Goal: Information Seeking & Learning: Check status

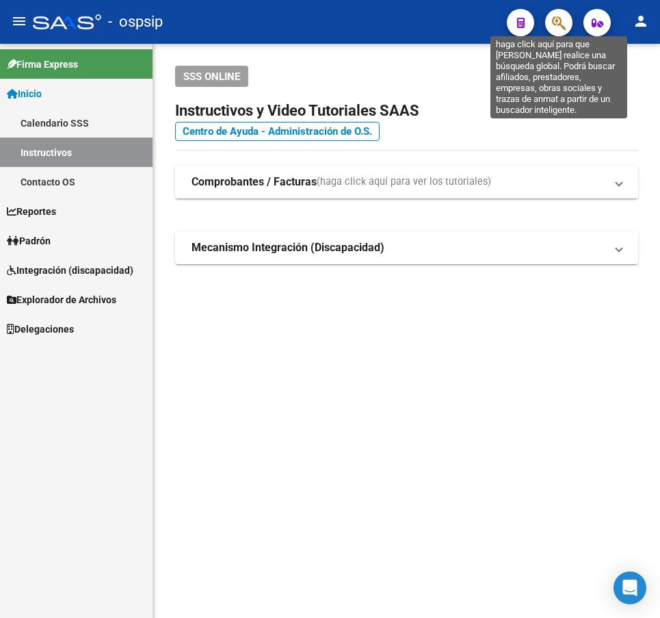
click at [564, 27] on icon "button" at bounding box center [559, 23] width 14 height 16
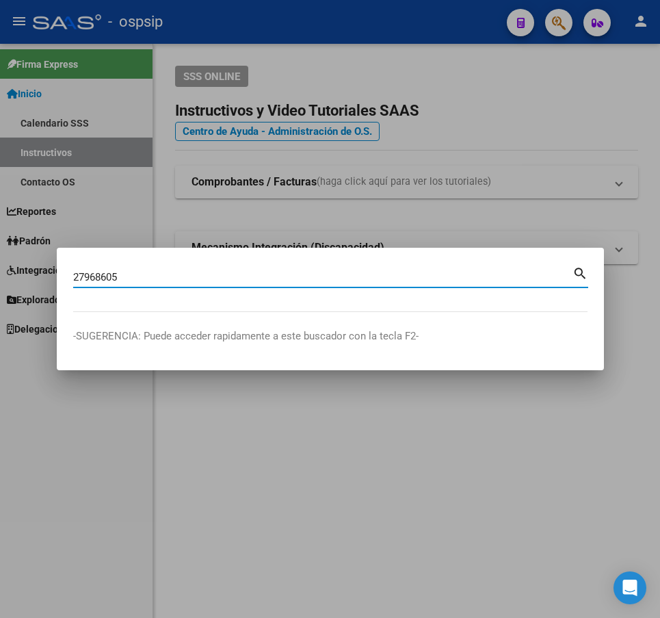
type input "27968605"
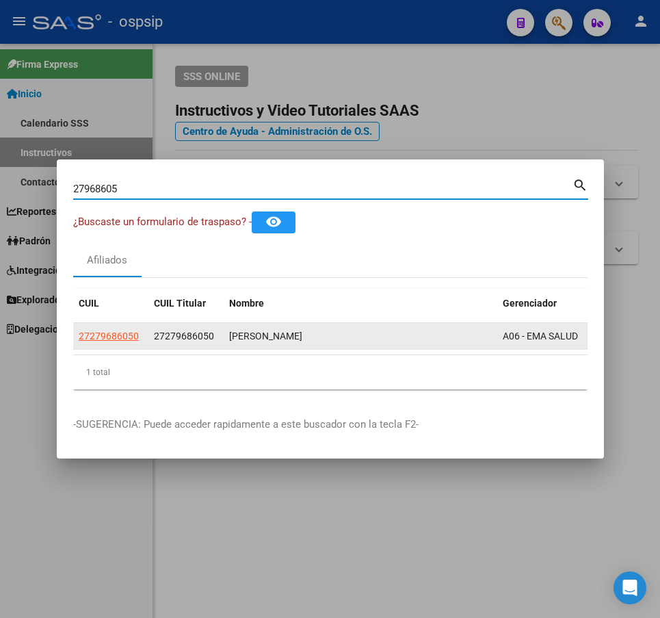
click at [133, 337] on app-link-go-to "27279686050" at bounding box center [109, 336] width 60 height 16
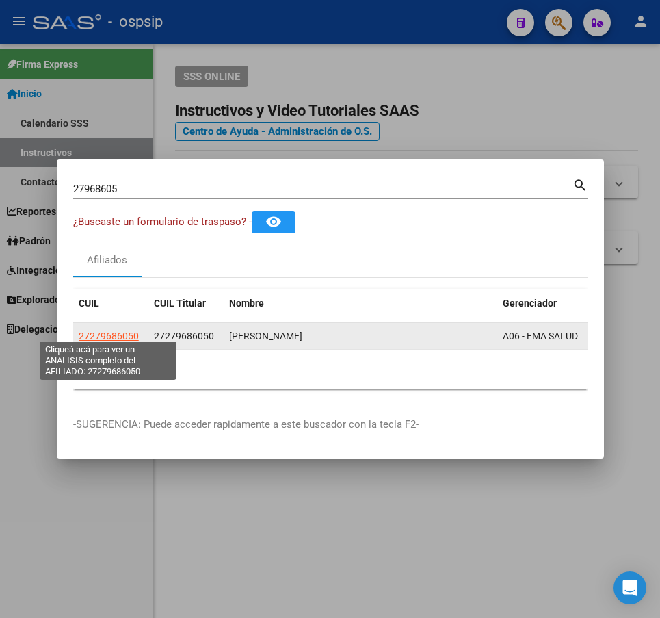
click at [126, 332] on span "27279686050" at bounding box center [109, 335] width 60 height 11
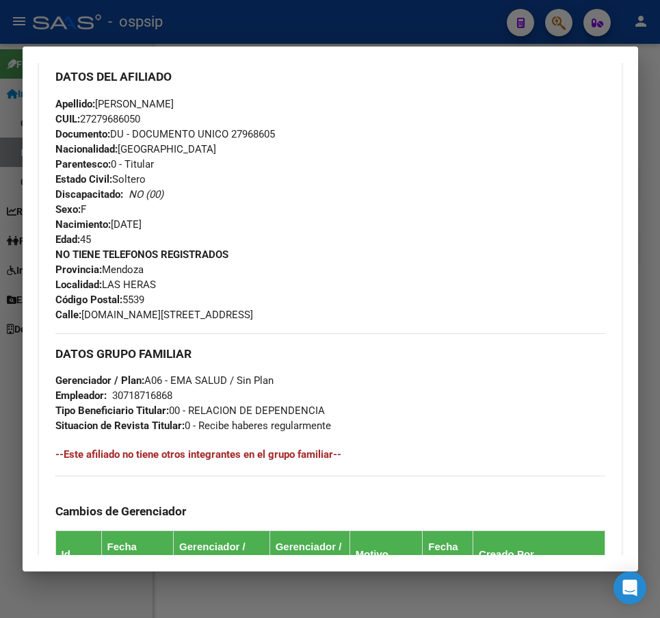
scroll to position [479, 0]
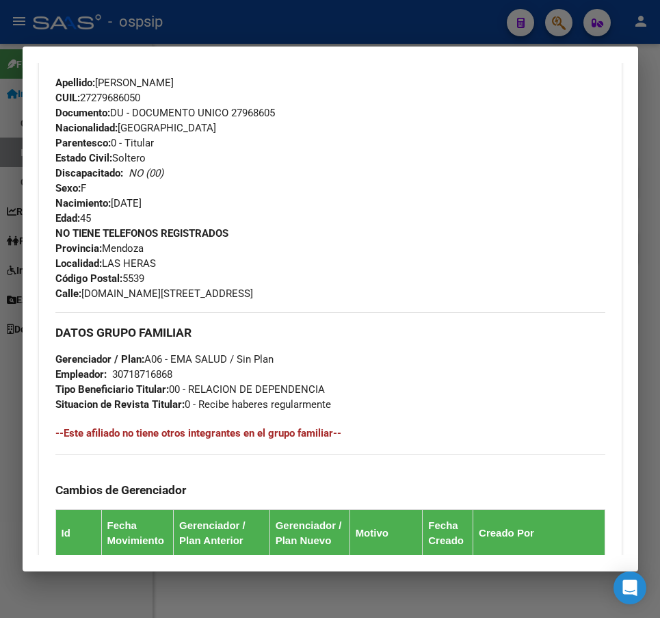
click at [418, 25] on div at bounding box center [330, 309] width 660 height 618
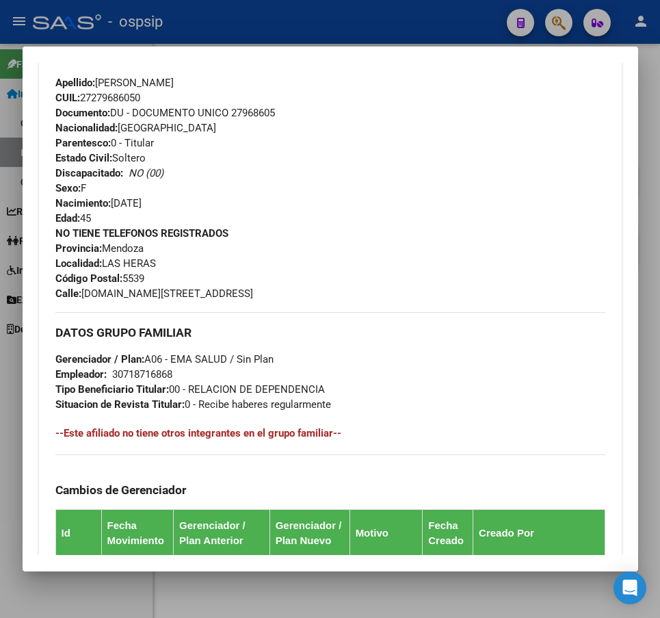
click at [418, 25] on div at bounding box center [330, 309] width 660 height 618
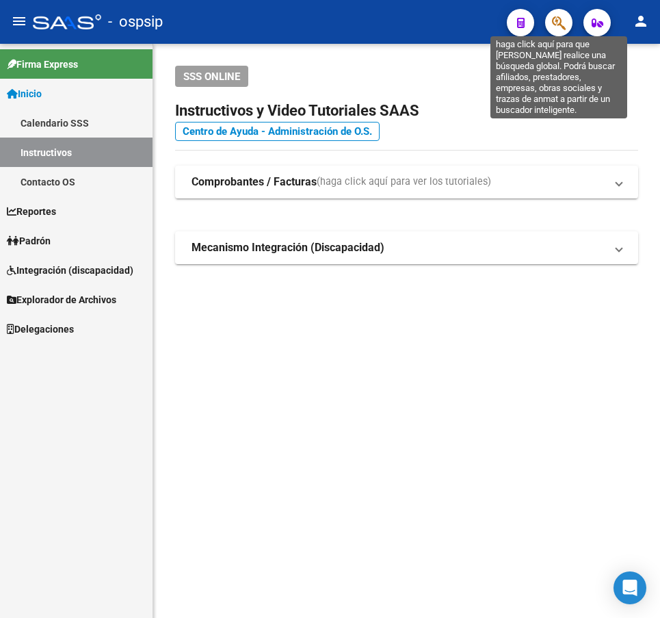
click at [557, 21] on icon "button" at bounding box center [559, 23] width 14 height 16
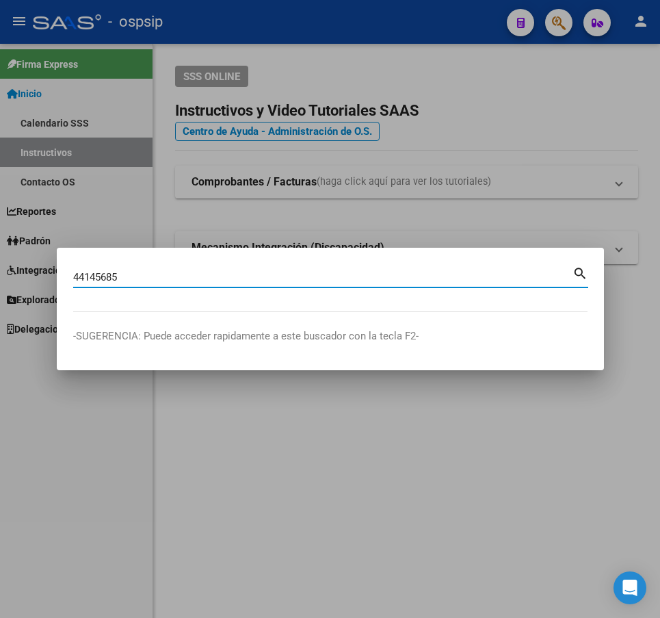
type input "44145685"
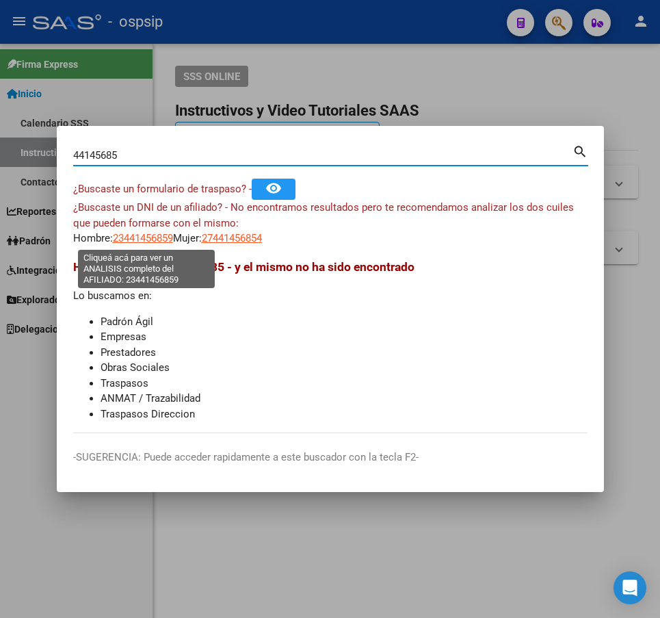
click at [159, 239] on span "23441456859" at bounding box center [143, 238] width 60 height 12
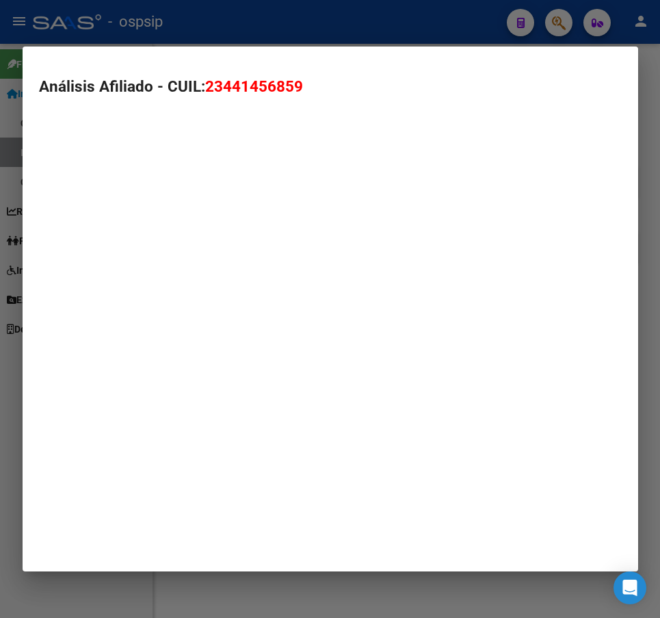
type textarea "23441456859"
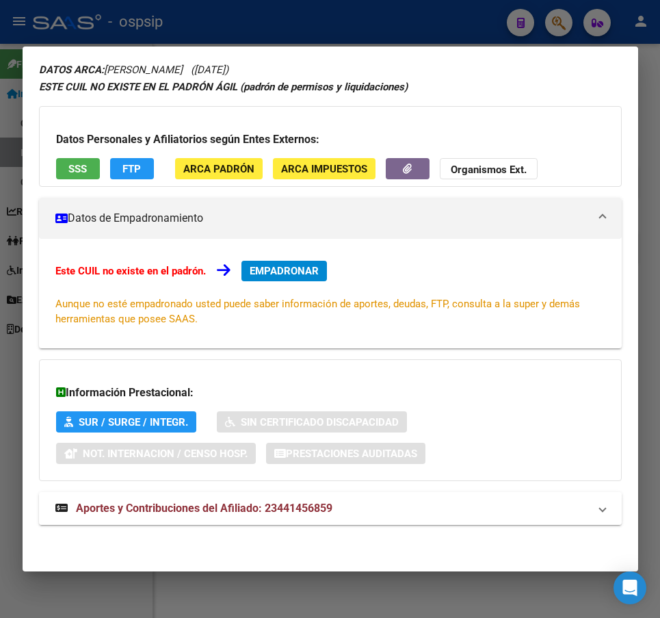
click at [377, 510] on mat-panel-title "Aportes y Contribuciones del Afiliado: 23441456859" at bounding box center [322, 508] width 534 height 16
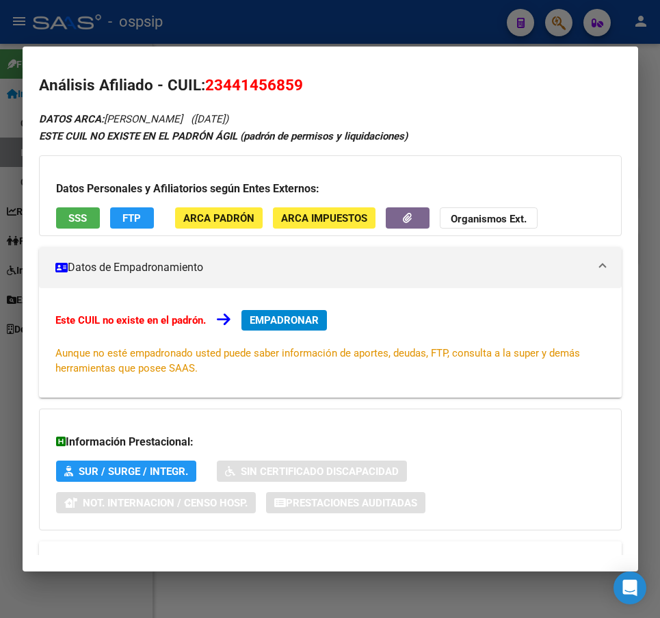
scroll to position [0, 0]
